Goal: Obtain resource: Obtain resource

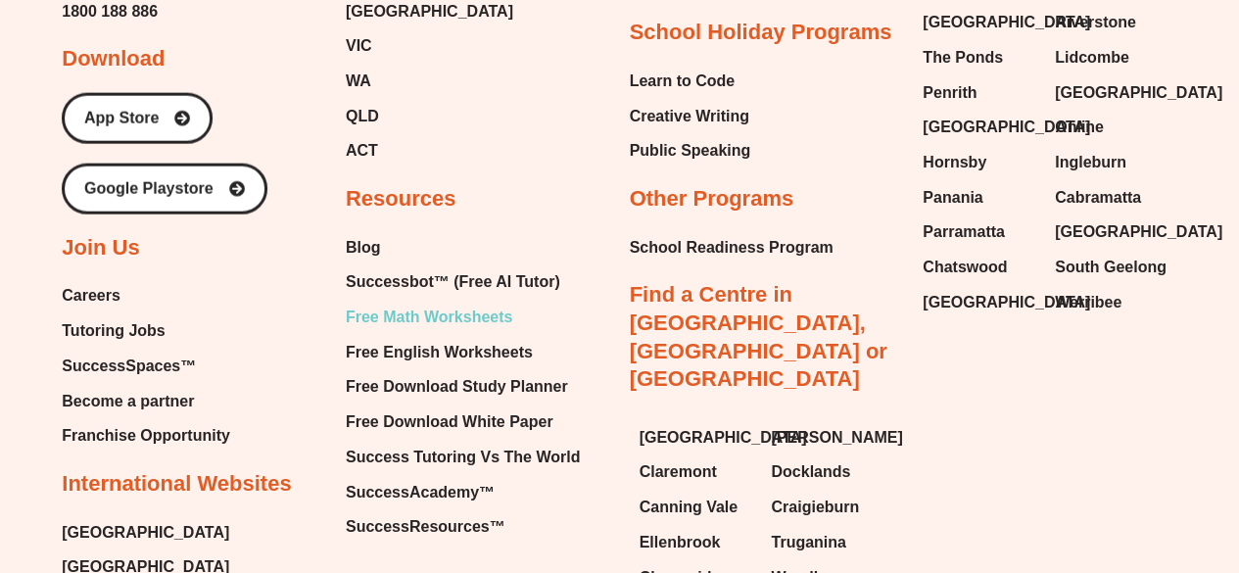
scroll to position [11208, 0]
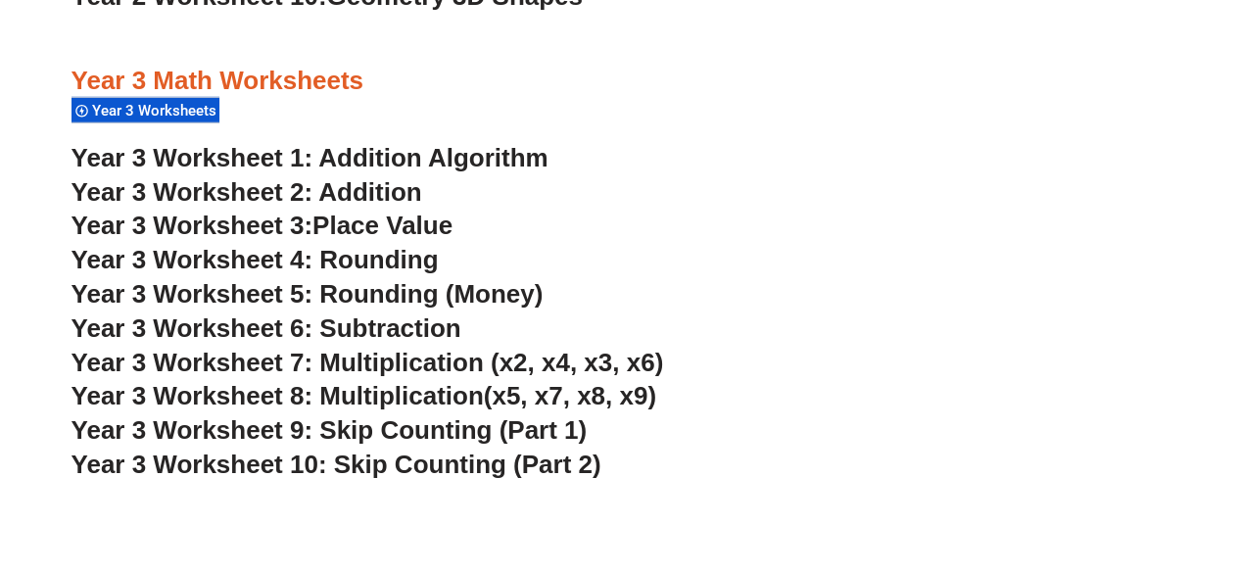
scroll to position [2729, 0]
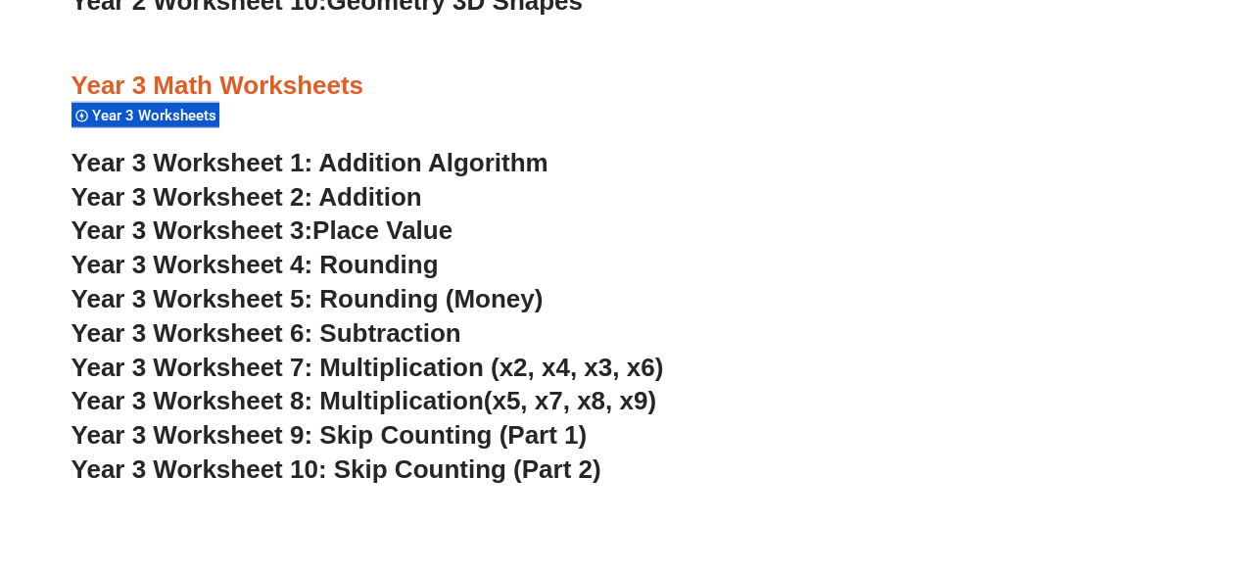
click at [362, 266] on span "Year 3 Worksheet 4: Rounding" at bounding box center [254, 264] width 367 height 29
click at [375, 300] on span "Year 3 Worksheet 5: Rounding (Money)" at bounding box center [307, 298] width 472 height 29
click at [368, 338] on span "Year 3 Worksheet 6: Subtraction" at bounding box center [266, 332] width 390 height 29
